Goal: Task Accomplishment & Management: Manage account settings

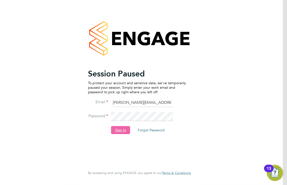
click at [115, 129] on button "Sign In" at bounding box center [120, 130] width 19 height 8
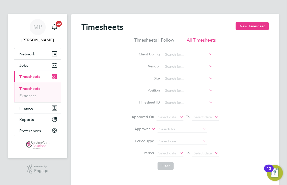
click at [151, 129] on icon at bounding box center [151, 128] width 0 height 5
click at [142, 136] on li "Worker" at bounding box center [137, 135] width 25 height 7
click at [169, 127] on input at bounding box center [183, 129] width 50 height 7
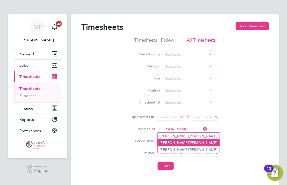
click at [178, 143] on li "Valerie Phillips" at bounding box center [189, 143] width 62 height 7
type input "Valerie Phillips"
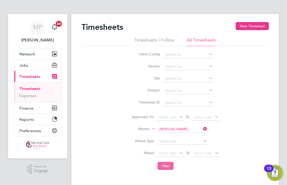
click at [166, 166] on button "Filter" at bounding box center [166, 166] width 16 height 8
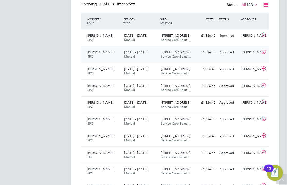
scroll to position [176, 0]
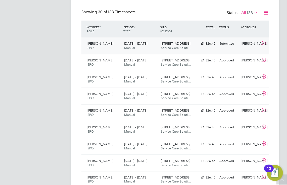
click at [218, 50] on div "Valerie Phillips SPO 18 - 24 Aug 2025 18 - 24 Aug 2025 Manual 79 East Hill Serv…" at bounding box center [175, 46] width 188 height 17
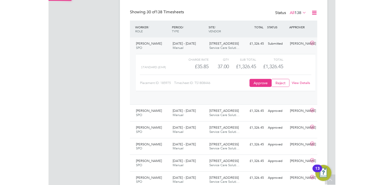
scroll to position [8, 41]
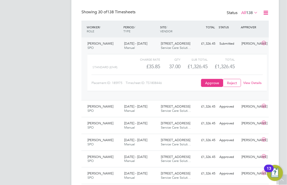
click at [258, 85] on div "View Details" at bounding box center [252, 83] width 21 height 8
click at [256, 83] on link "View Details" at bounding box center [253, 83] width 18 height 4
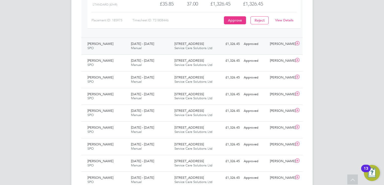
scroll to position [2, 3]
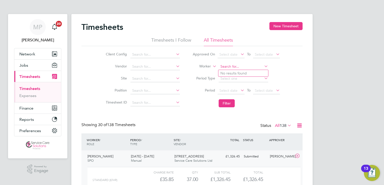
click at [227, 65] on input at bounding box center [244, 66] width 50 height 7
click at [237, 77] on li "Bonga ni Rabela" at bounding box center [243, 80] width 50 height 7
type input "Bongani Rabela"
click at [226, 101] on button "Filter" at bounding box center [227, 104] width 16 height 8
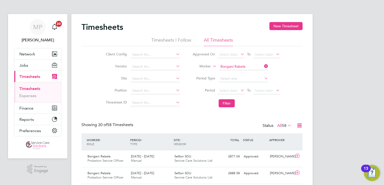
scroll to position [13, 44]
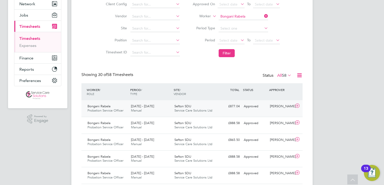
click at [173, 113] on div "Sefton SDU Service Care Solutions Ltd" at bounding box center [193, 109] width 43 height 13
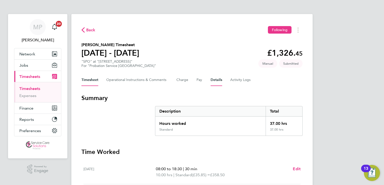
click at [213, 81] on button "Details" at bounding box center [217, 80] width 12 height 12
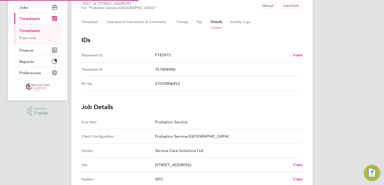
scroll to position [151, 0]
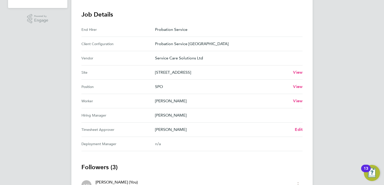
click at [305, 128] on div "Back Following Valerie Phillips's Timesheet 18 - 24 Aug 2025 £1,326. 45 "SPO" a…" at bounding box center [191, 61] width 241 height 396
click at [299, 127] on span "Edit" at bounding box center [299, 129] width 8 height 5
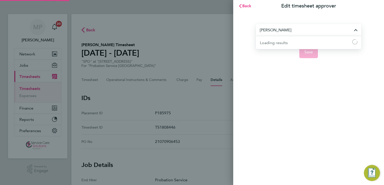
click at [278, 33] on input "Ayodeji Ogunyemi" at bounding box center [309, 30] width 106 height 12
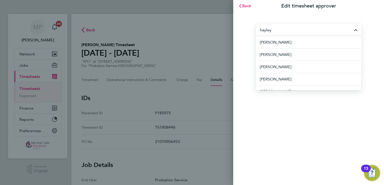
click at [278, 28] on input "hayley" at bounding box center [309, 30] width 106 height 12
click at [276, 30] on input "hayley" at bounding box center [309, 30] width 106 height 12
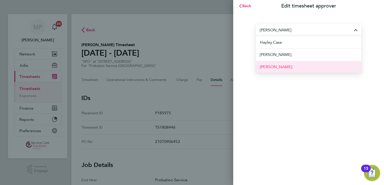
click at [287, 69] on span "Hayley Corcoran" at bounding box center [276, 67] width 32 height 6
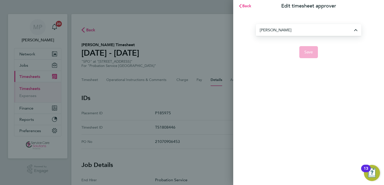
type input "Hayley Corcoran"
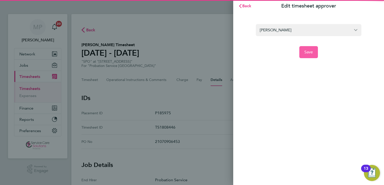
click at [306, 53] on span "Save" at bounding box center [308, 52] width 9 height 5
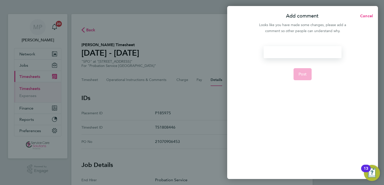
click at [281, 54] on div at bounding box center [303, 52] width 78 height 12
click at [279, 53] on div at bounding box center [303, 52] width 78 height 12
click at [302, 74] on span "Post" at bounding box center [303, 74] width 8 height 5
